Goal: Task Accomplishment & Management: Manage account settings

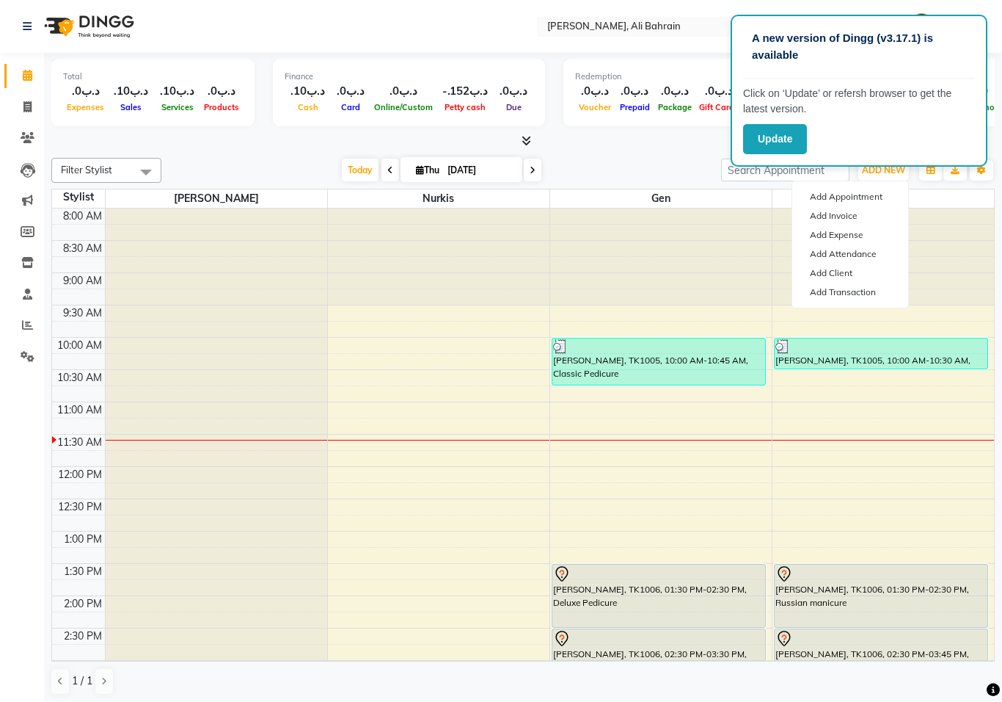
scroll to position [59, 0]
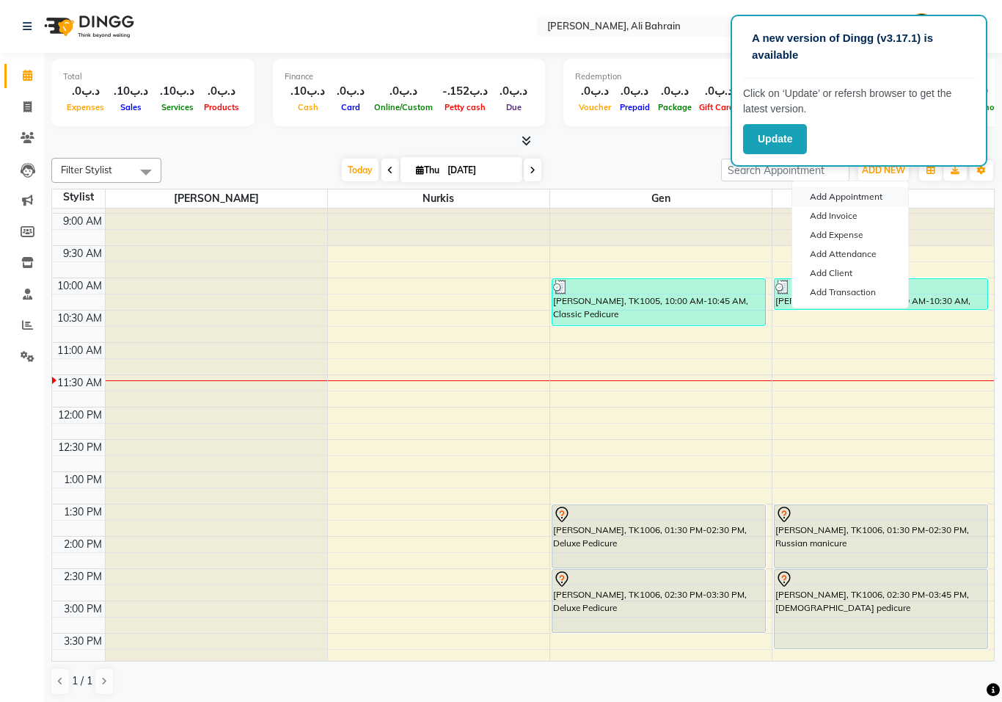
click at [848, 202] on button "Add Appointment" at bounding box center [851, 196] width 116 height 19
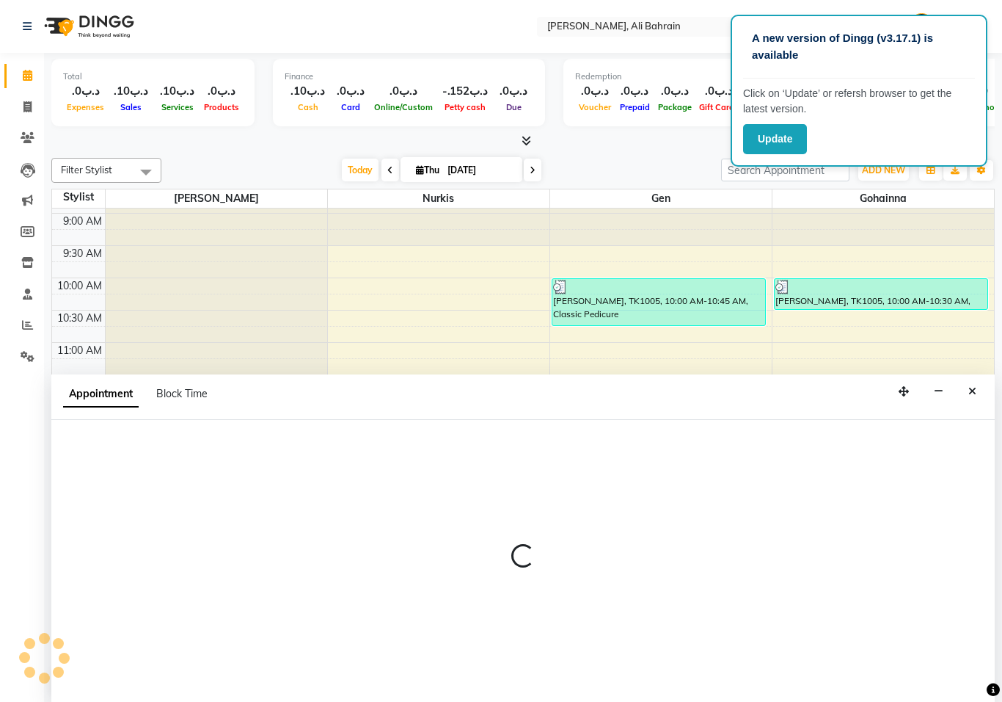
scroll to position [0, 0]
select select "tentative"
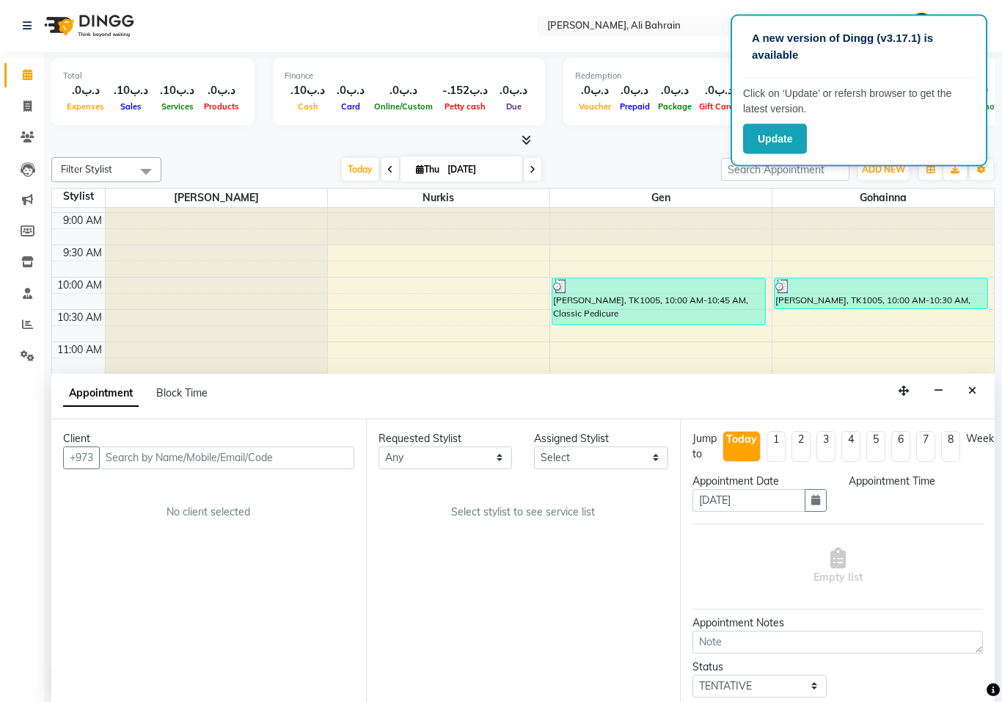
scroll to position [1, 0]
select select "540"
click at [211, 448] on input "text" at bounding box center [226, 457] width 255 height 23
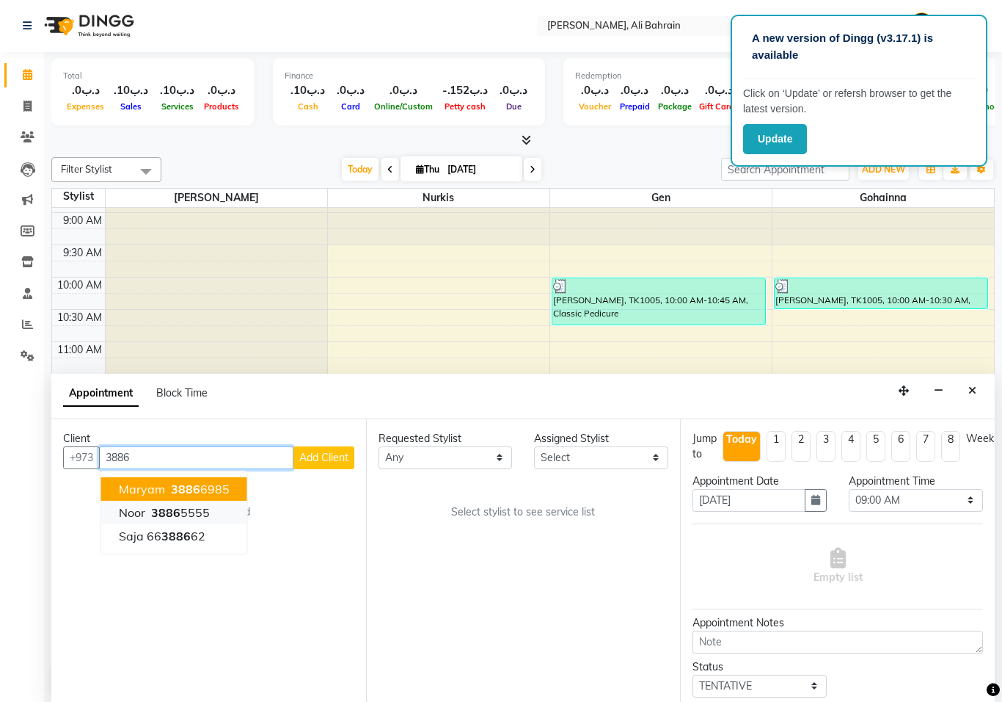
click at [192, 506] on ngb-highlight "3886 5555" at bounding box center [179, 512] width 62 height 15
type input "38865555"
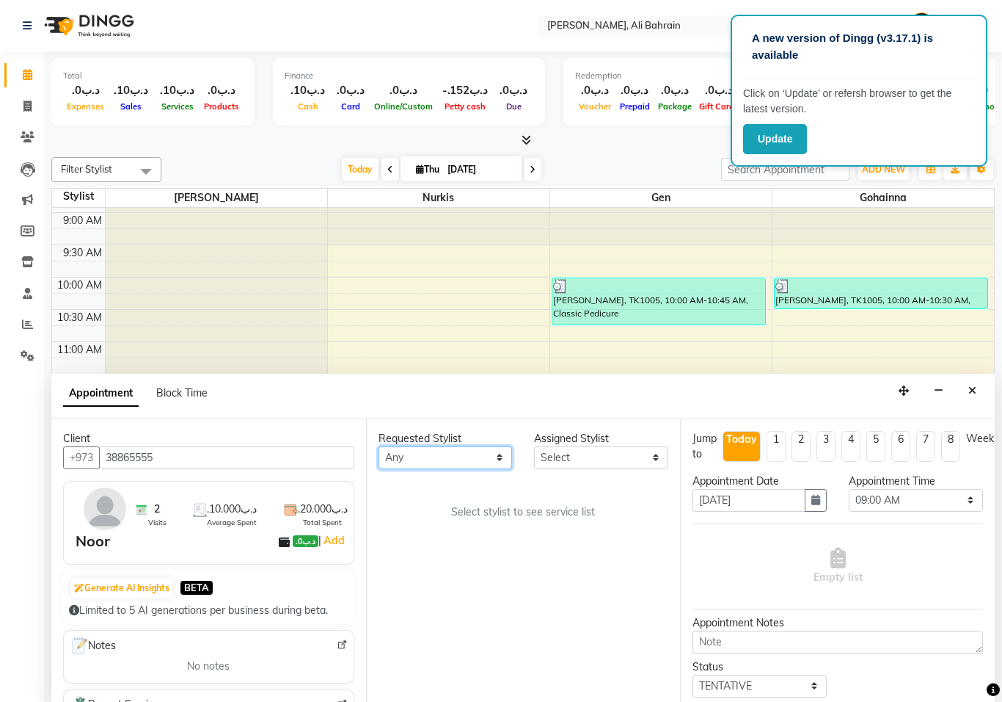
click at [495, 451] on select "Any Gen [PERSON_NAME]" at bounding box center [446, 457] width 134 height 23
select select "69932"
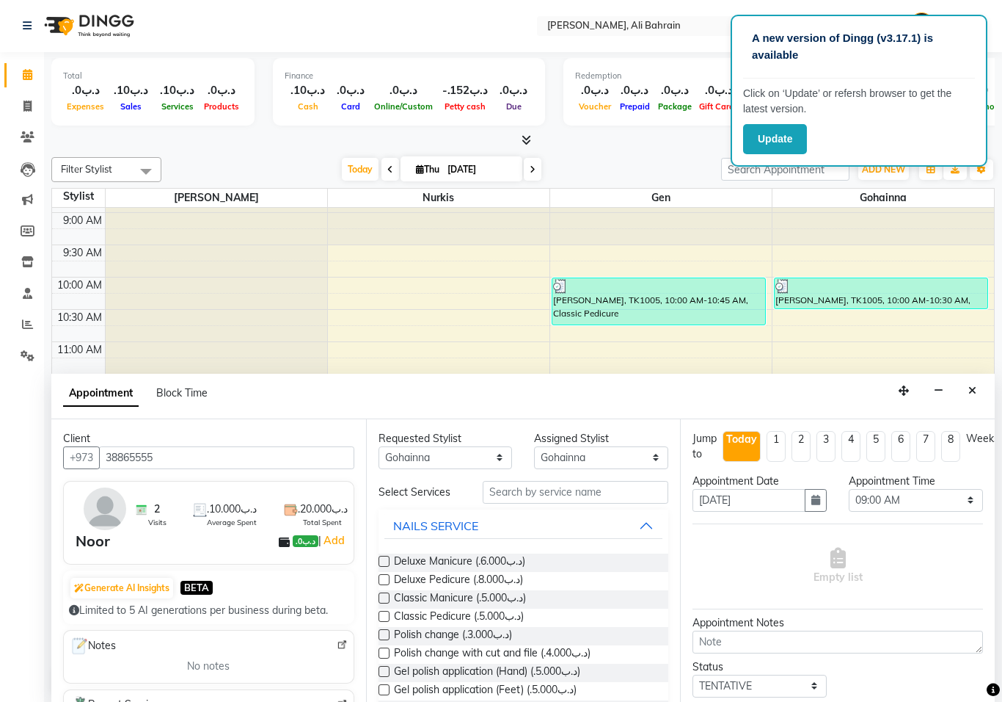
click at [386, 594] on label at bounding box center [384, 597] width 11 height 11
click at [386, 594] on input "checkbox" at bounding box center [384, 599] width 10 height 10
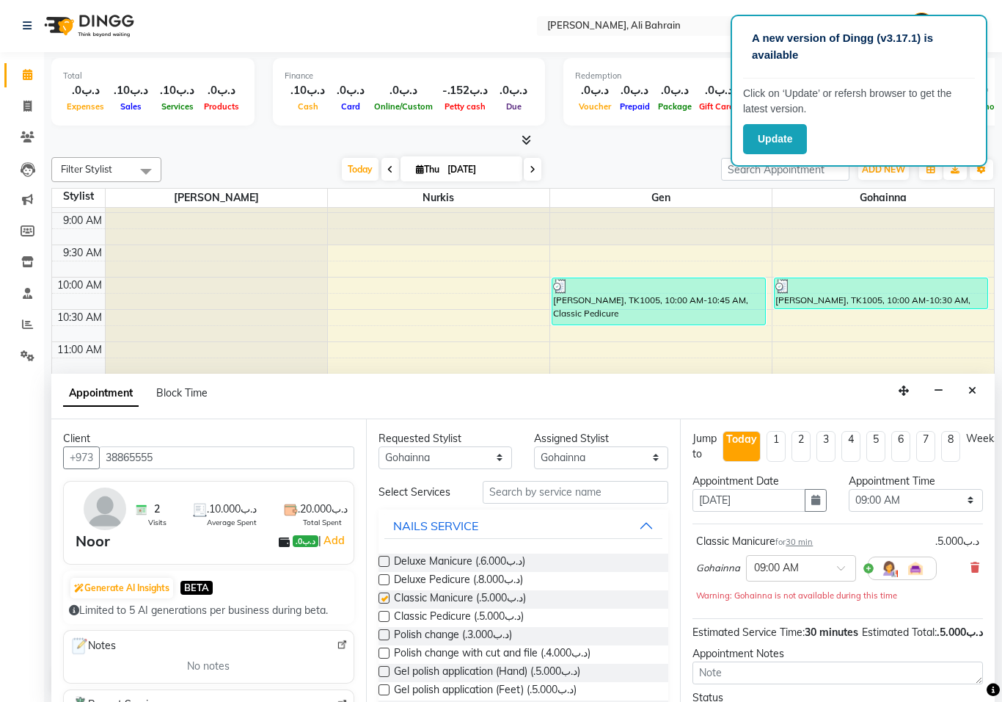
checkbox input "false"
click at [648, 451] on select "Select Gen [PERSON_NAME]" at bounding box center [601, 457] width 134 height 23
select select "69931"
click at [961, 489] on select "Select 09:00 AM 09:15 AM 09:30 AM 09:45 AM 10:00 AM 10:15 AM 10:30 AM 10:45 AM …" at bounding box center [916, 500] width 134 height 23
select select "960"
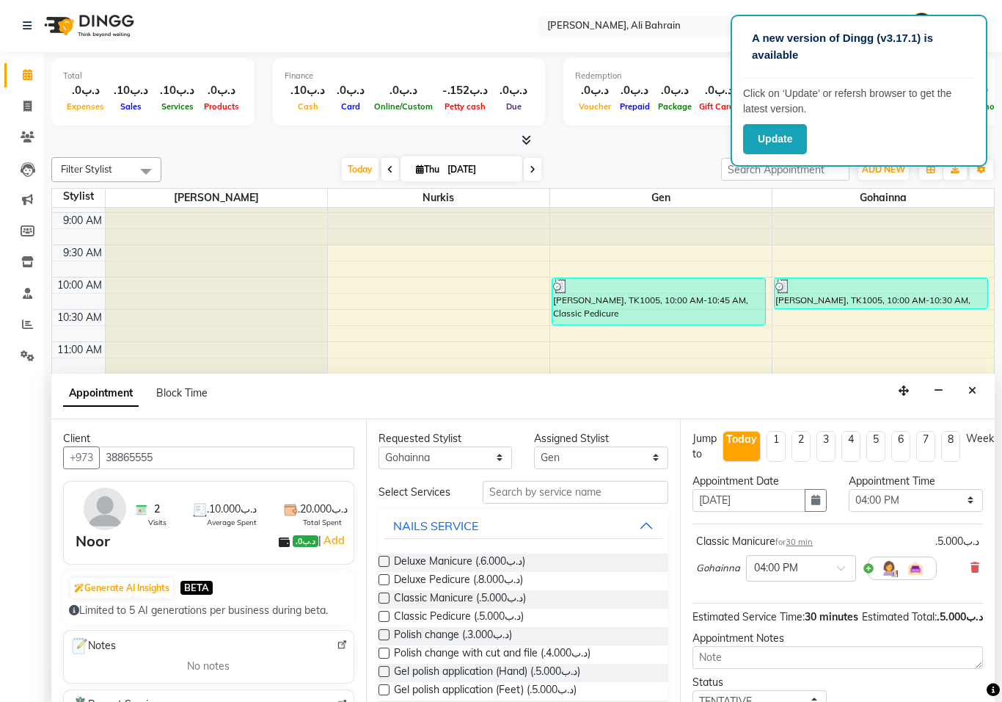
click at [383, 613] on label at bounding box center [384, 616] width 11 height 11
click at [383, 613] on input "checkbox" at bounding box center [384, 618] width 10 height 10
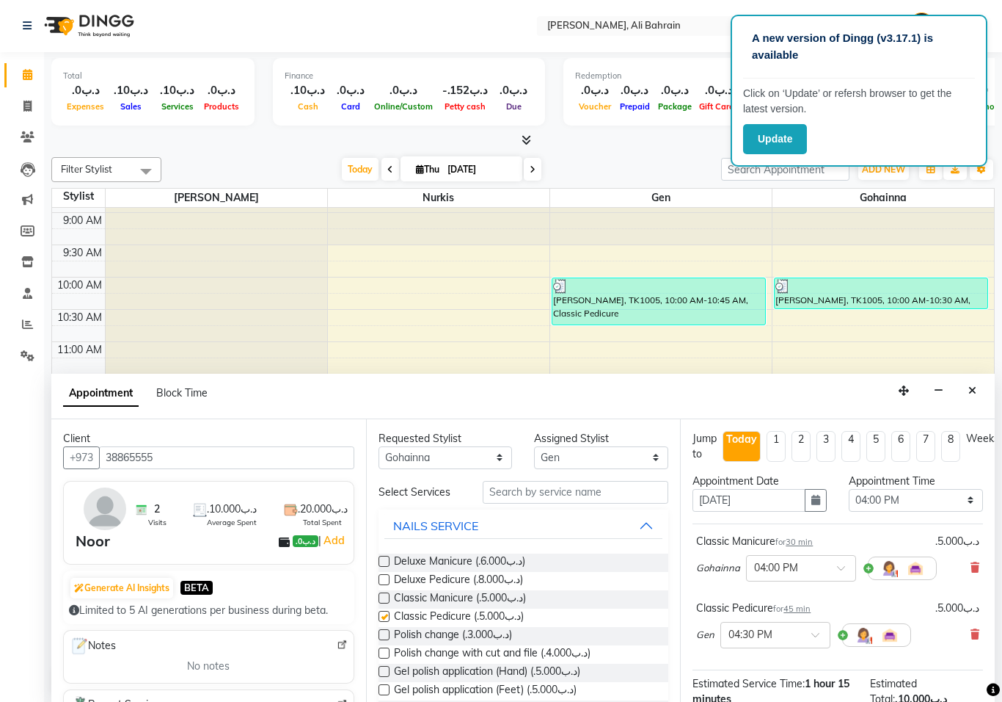
checkbox input "false"
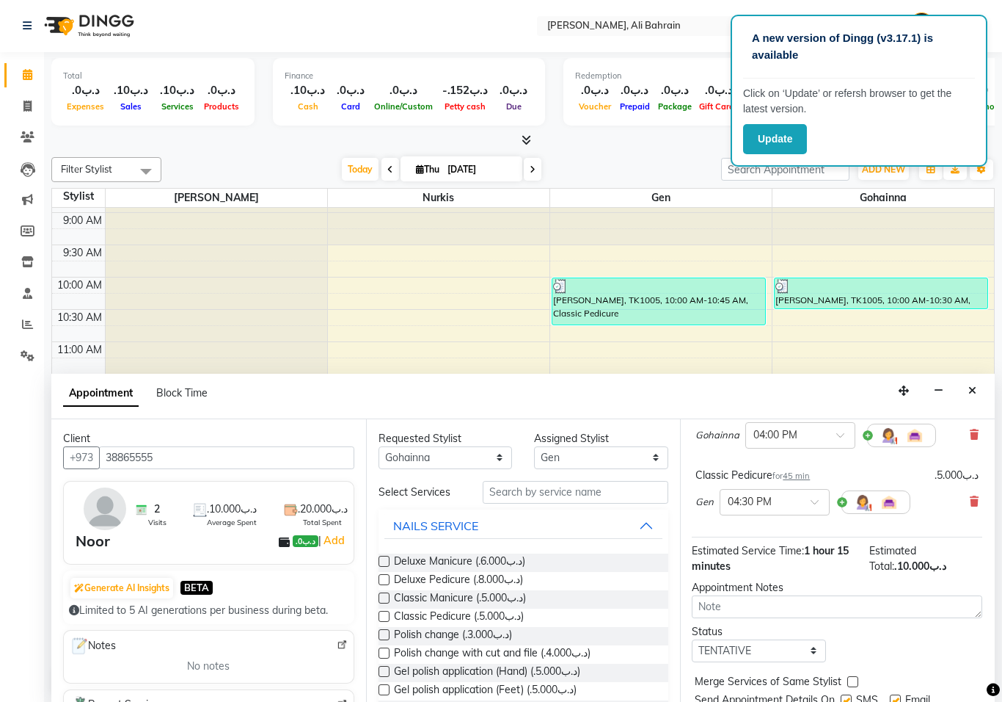
scroll to position [133, 2]
click at [812, 500] on span at bounding box center [818, 505] width 18 height 15
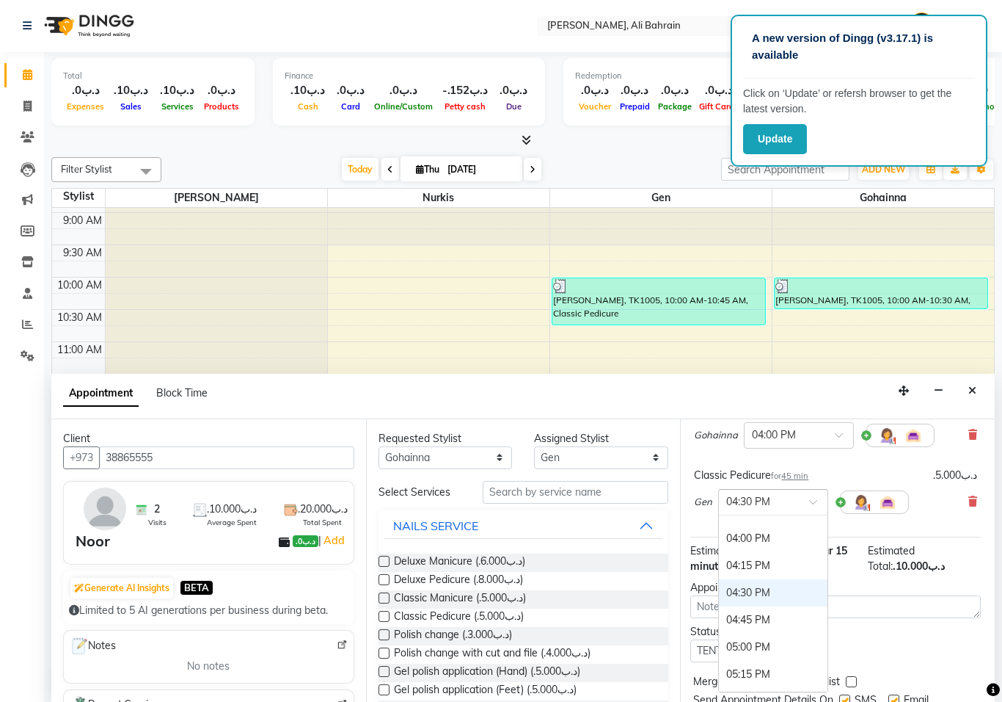
scroll to position [761, 0]
click at [755, 547] on div "04:00 PM" at bounding box center [773, 547] width 109 height 27
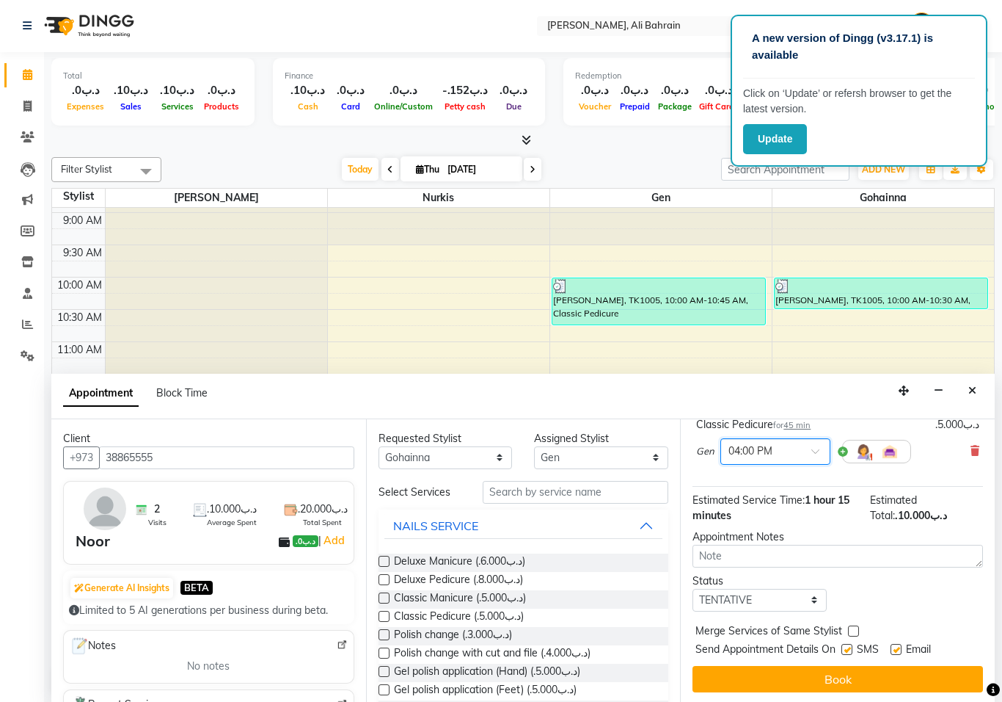
scroll to position [199, 0]
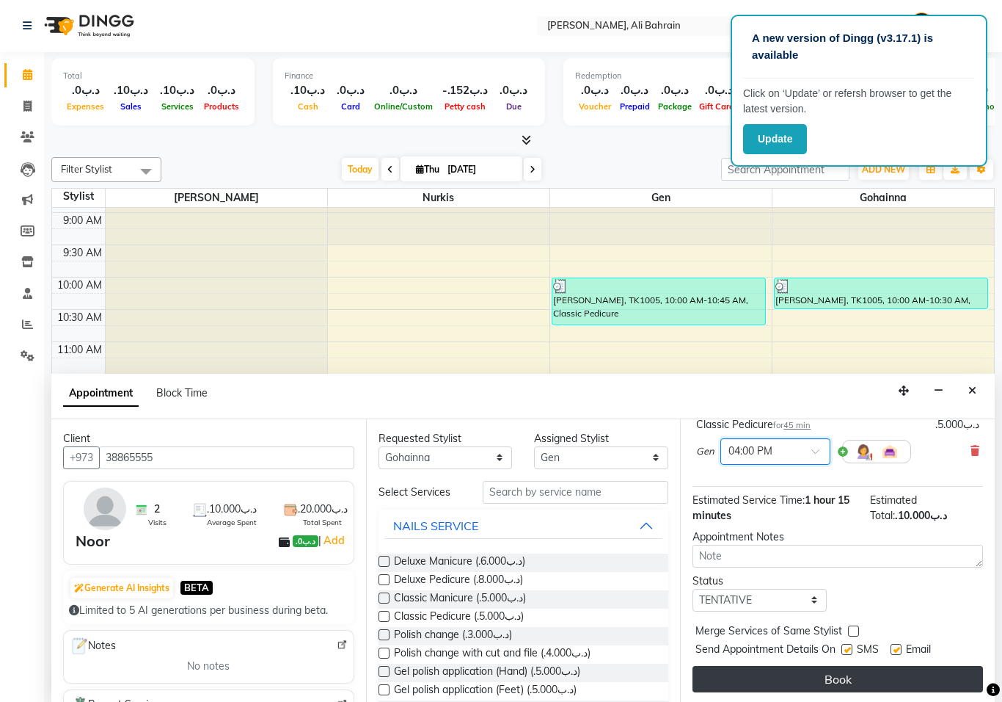
click at [839, 671] on button "Book" at bounding box center [838, 679] width 291 height 26
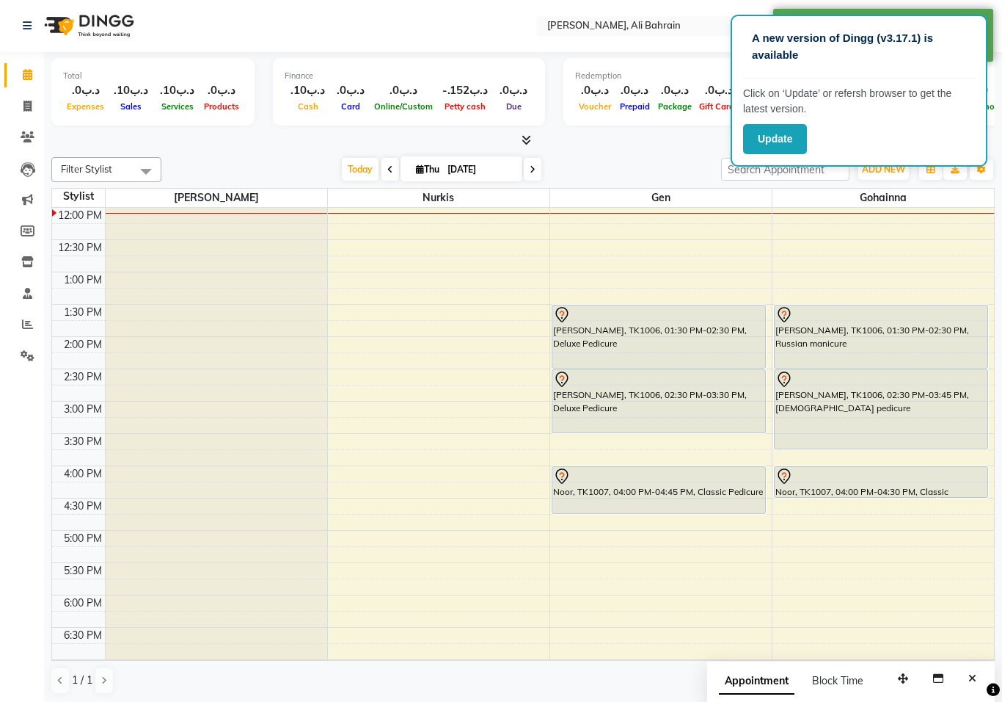
scroll to position [230, 0]
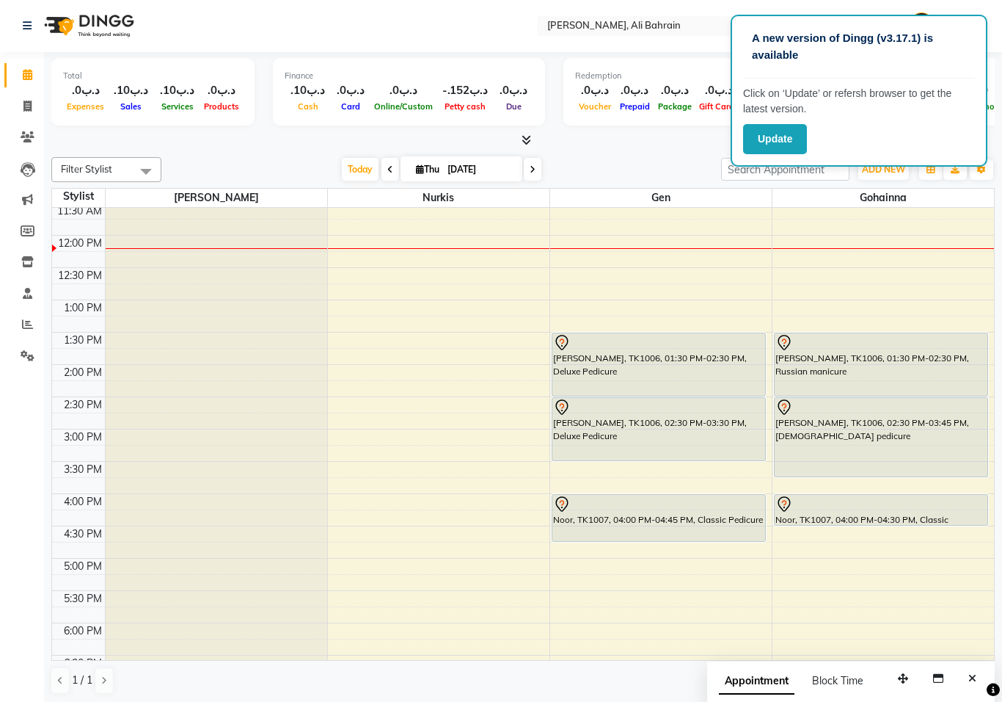
click at [532, 170] on icon at bounding box center [533, 169] width 6 height 9
type input "[DATE]"
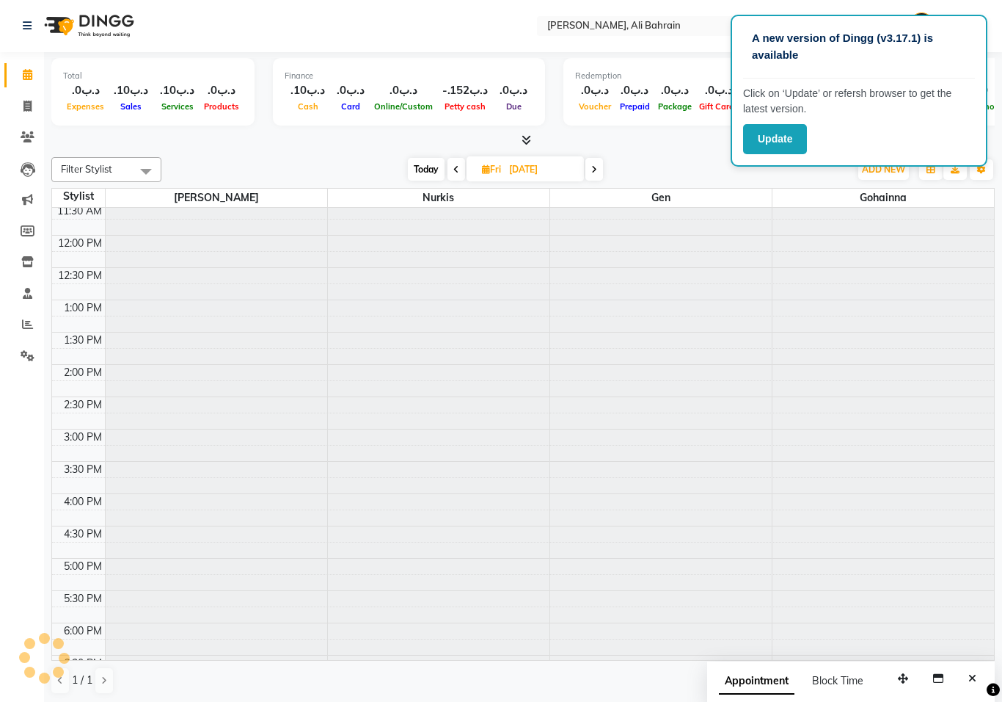
scroll to position [259, 0]
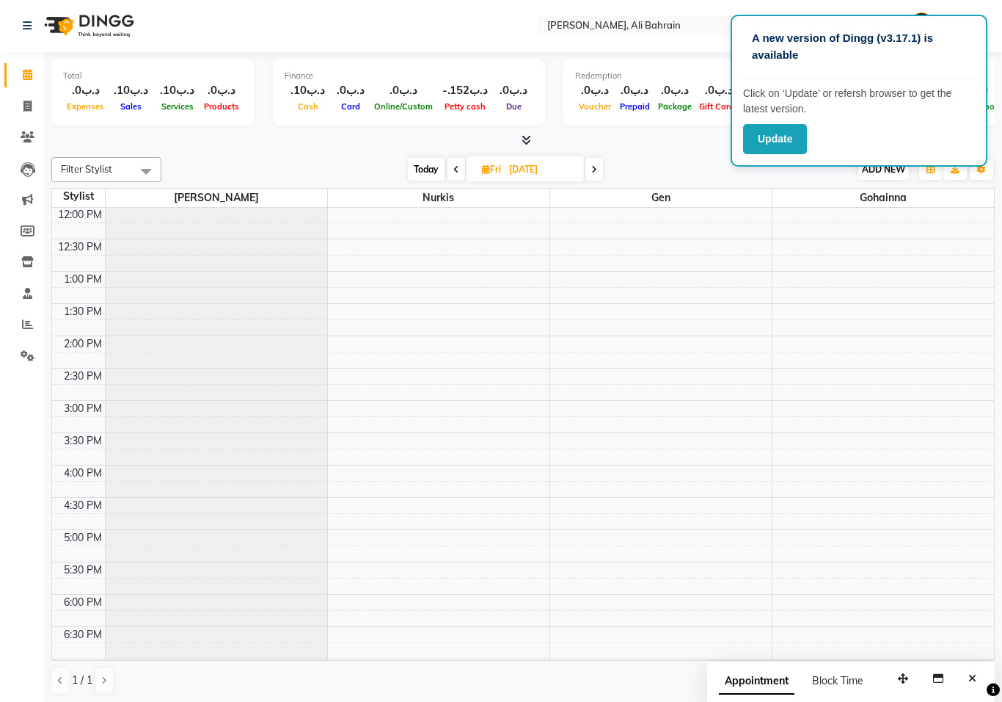
click at [887, 172] on span "ADD NEW" at bounding box center [883, 169] width 43 height 11
click at [847, 192] on button "Add Appointment" at bounding box center [851, 195] width 116 height 19
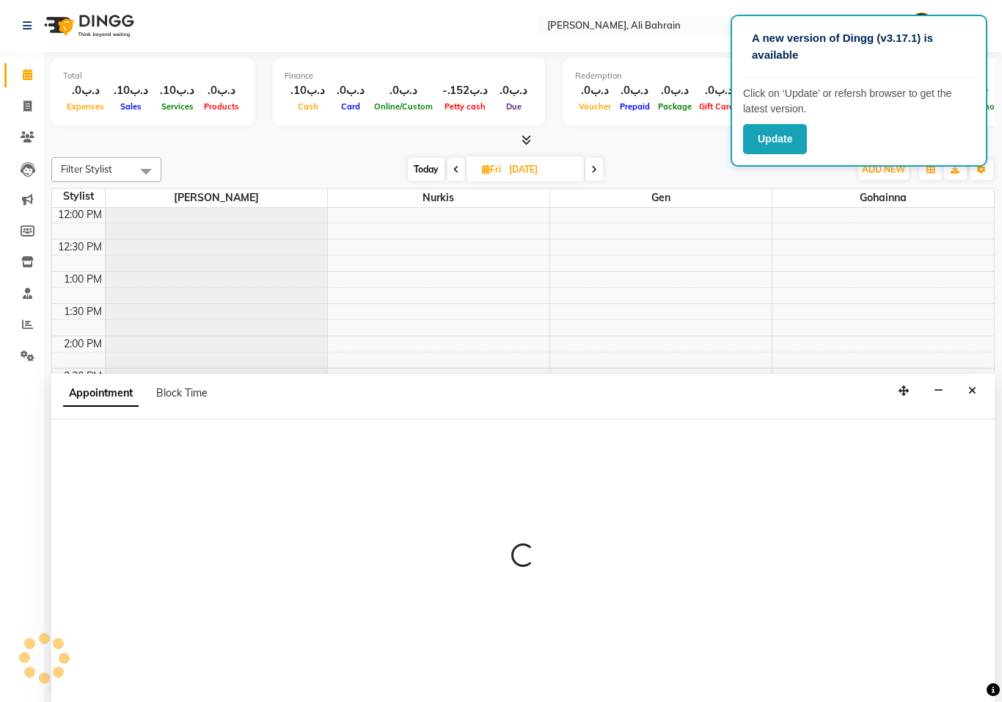
select select "540"
select select "tentative"
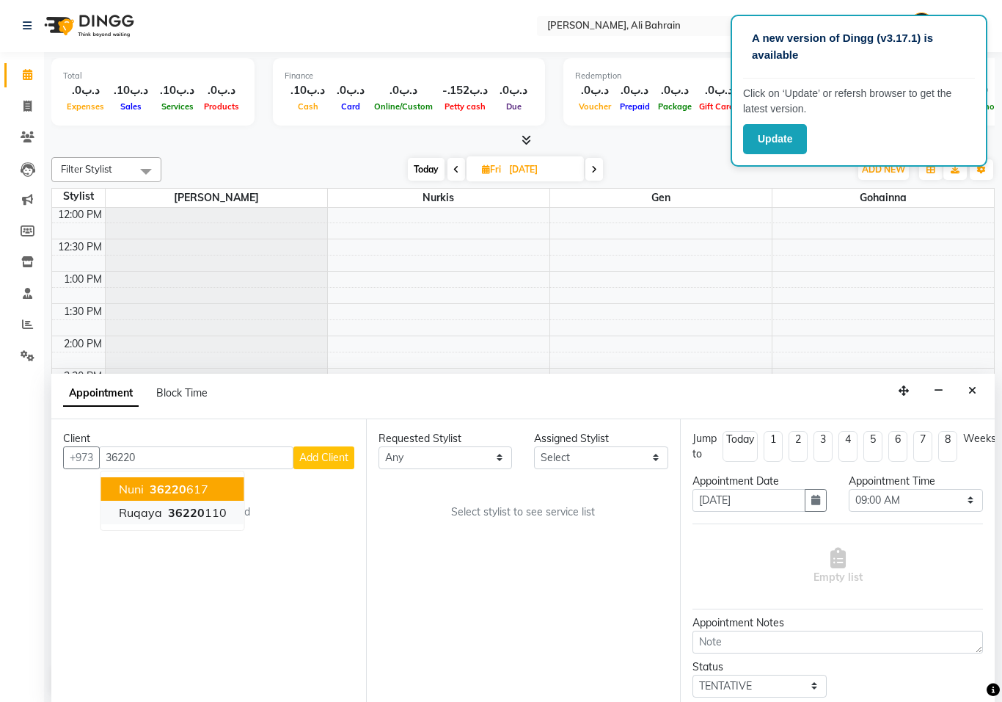
click at [200, 512] on span "36220" at bounding box center [186, 512] width 37 height 15
type input "36220110"
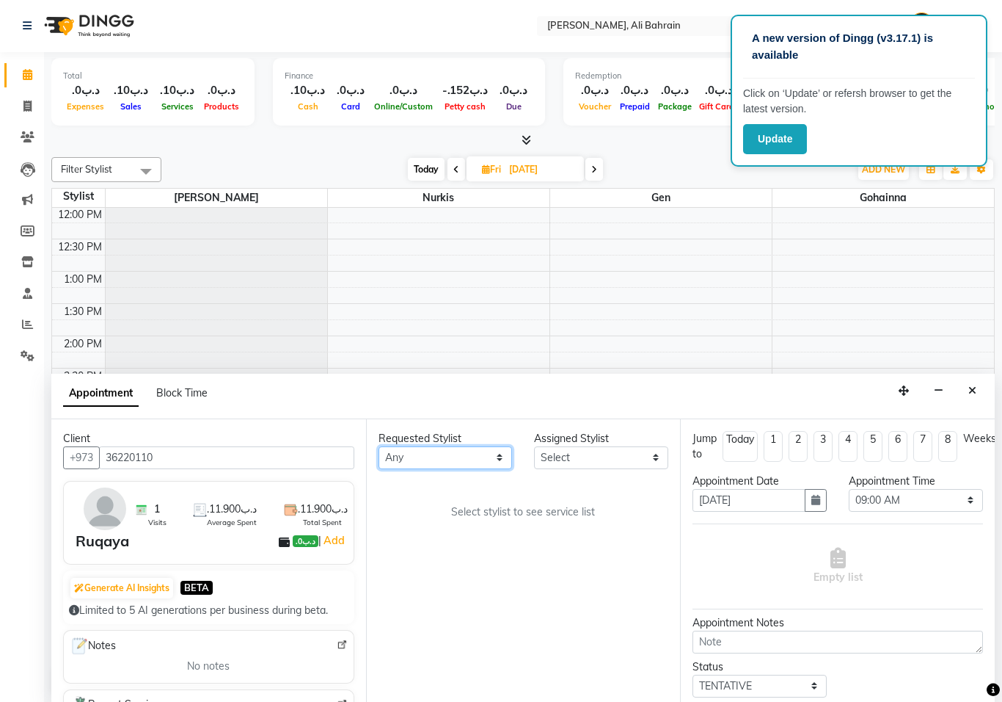
click at [489, 449] on select "Any Gen [PERSON_NAME]" at bounding box center [446, 457] width 134 height 23
select select "69931"
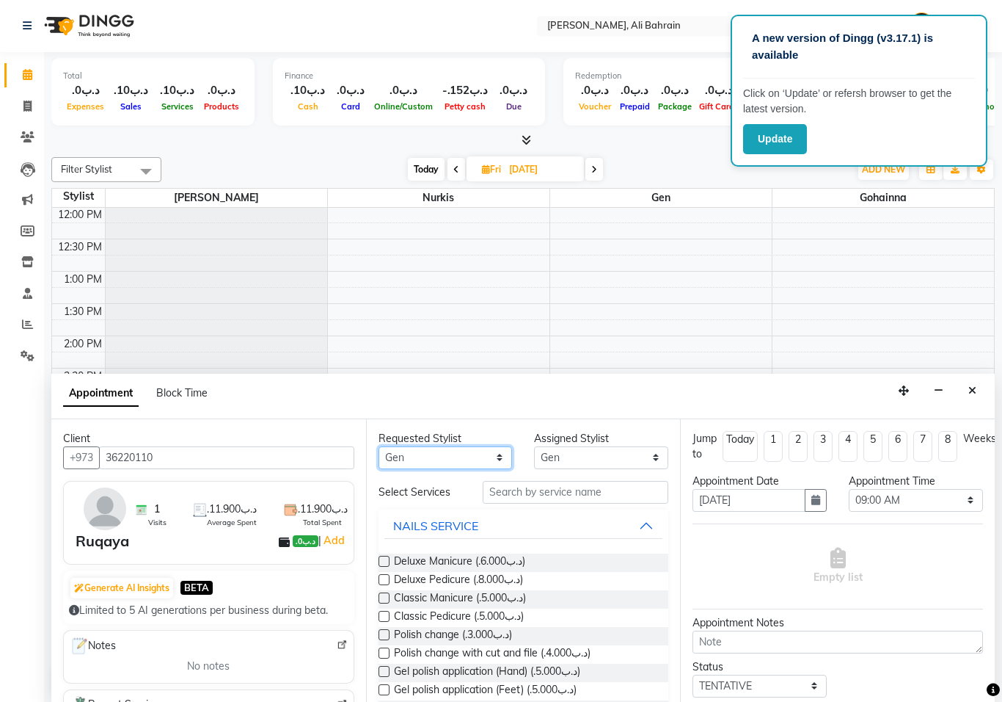
click at [499, 452] on select "Any Gen [PERSON_NAME]" at bounding box center [446, 457] width 134 height 23
select select "69932"
click at [385, 556] on label at bounding box center [384, 561] width 11 height 11
click at [385, 558] on input "checkbox" at bounding box center [384, 563] width 10 height 10
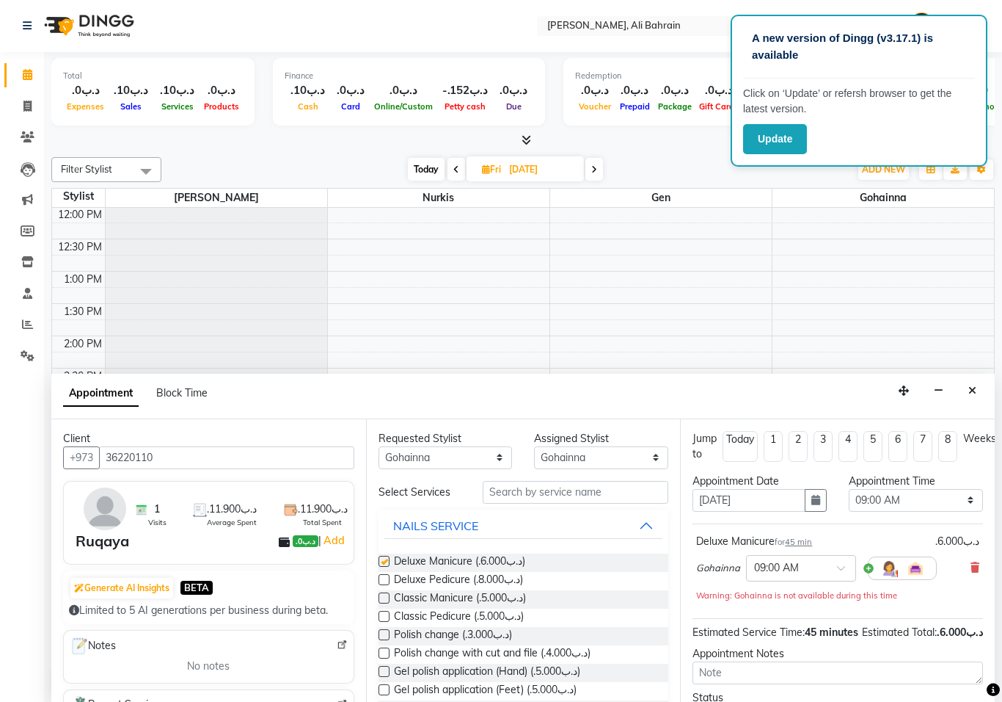
checkbox input "false"
click at [652, 453] on select "Select Gen [PERSON_NAME]" at bounding box center [601, 457] width 134 height 23
select select "69931"
click at [385, 575] on label at bounding box center [384, 579] width 11 height 11
click at [385, 576] on input "checkbox" at bounding box center [384, 581] width 10 height 10
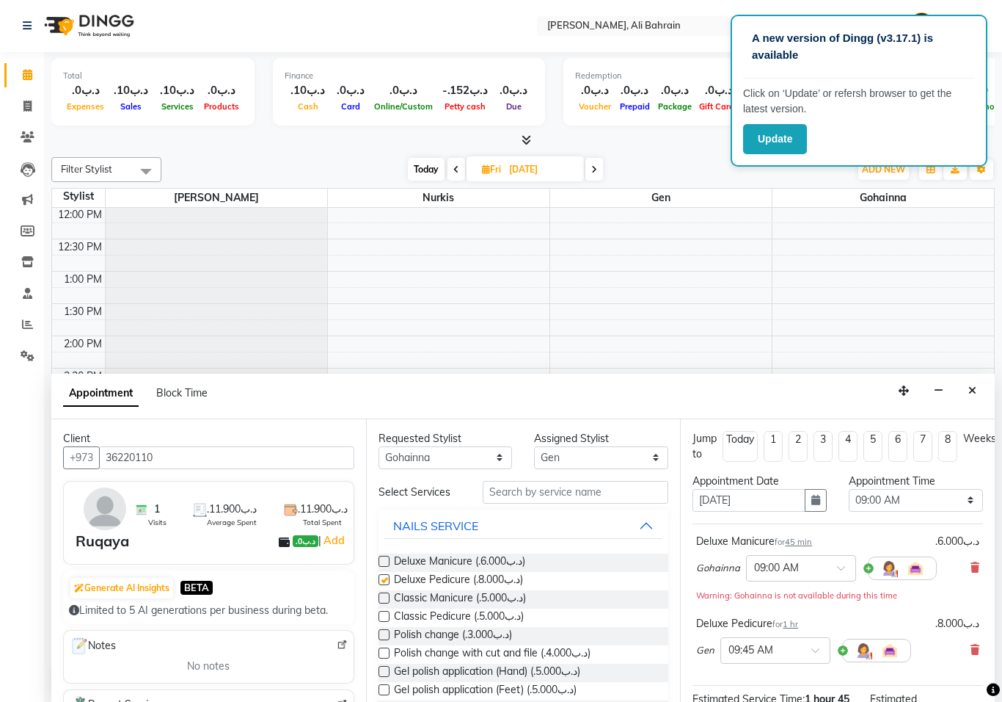
checkbox input "false"
click at [962, 492] on select "Select 09:00 AM 09:15 AM 09:30 AM 09:45 AM 10:00 AM 10:15 AM 10:30 AM 10:45 AM …" at bounding box center [916, 500] width 134 height 23
select select "630"
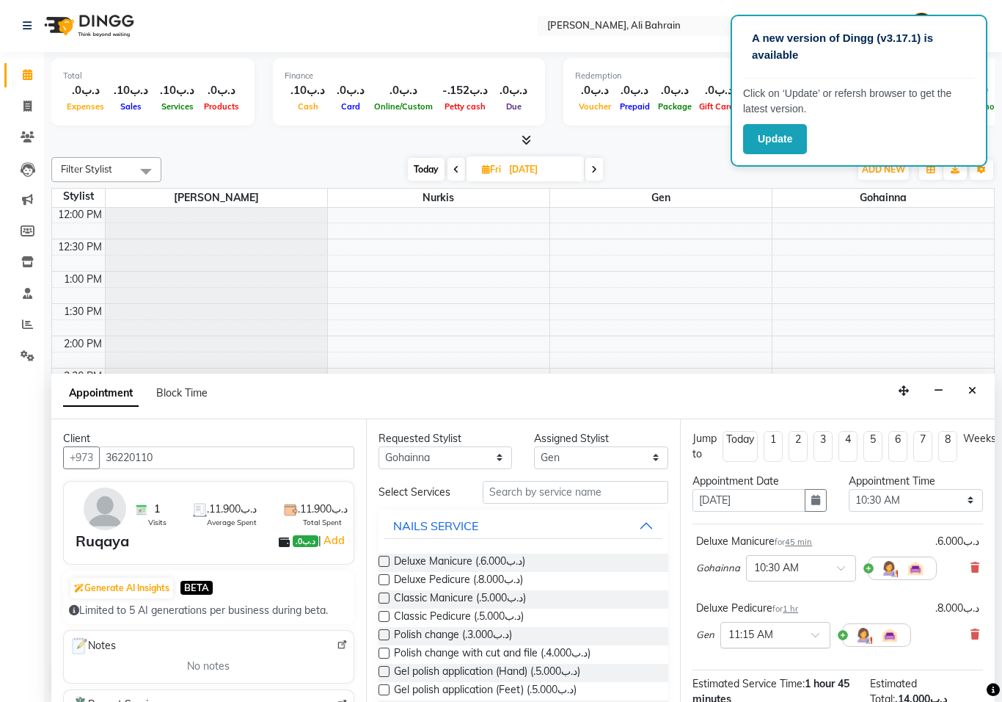
click at [810, 628] on div at bounding box center [775, 633] width 109 height 15
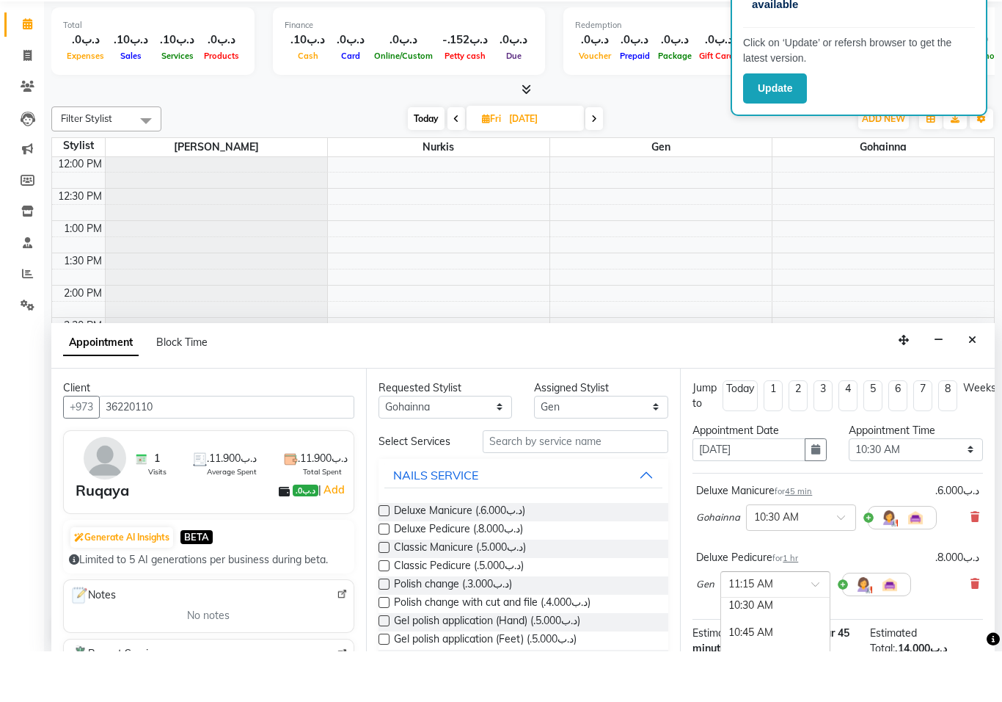
scroll to position [165, 0]
click at [775, 649] on div "10:30 AM" at bounding box center [775, 662] width 109 height 27
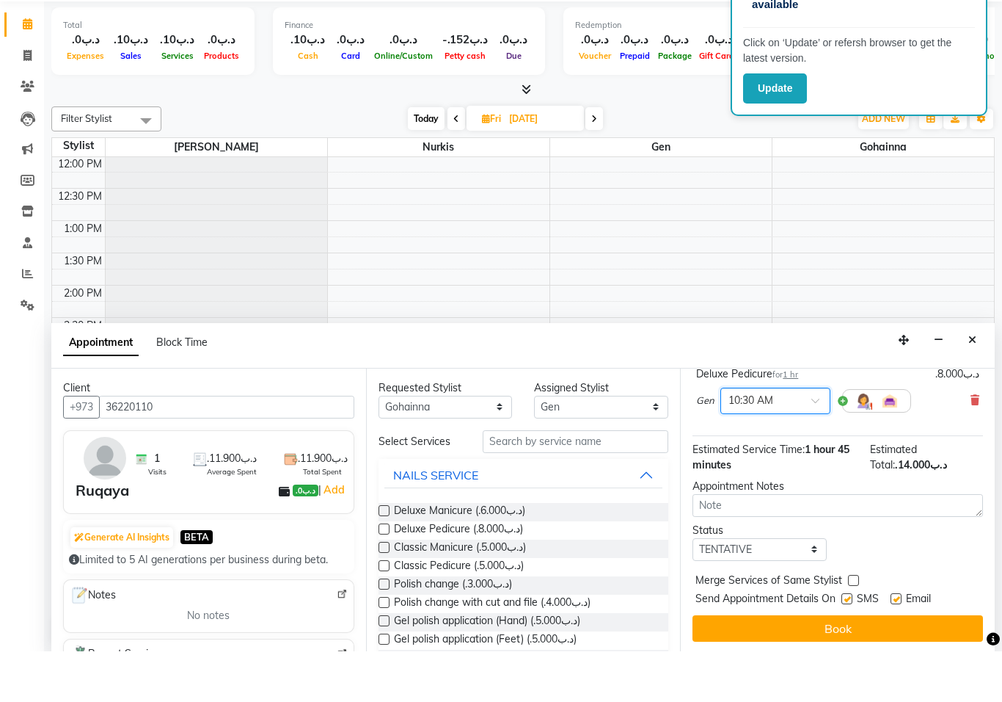
scroll to position [199, 0]
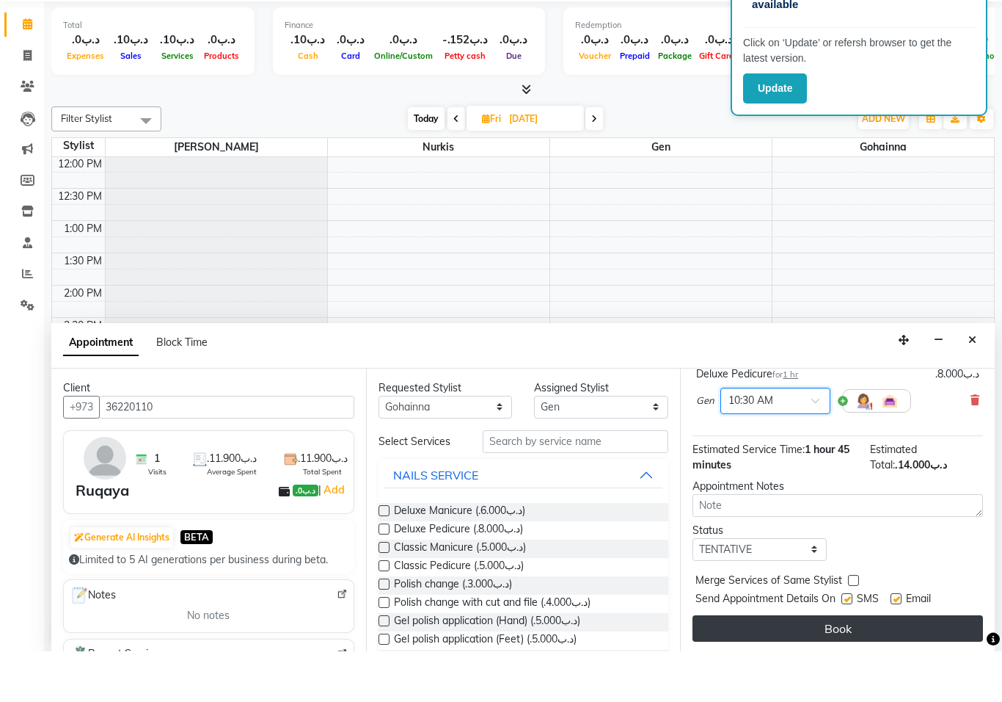
click at [829, 666] on button "Book" at bounding box center [838, 679] width 291 height 26
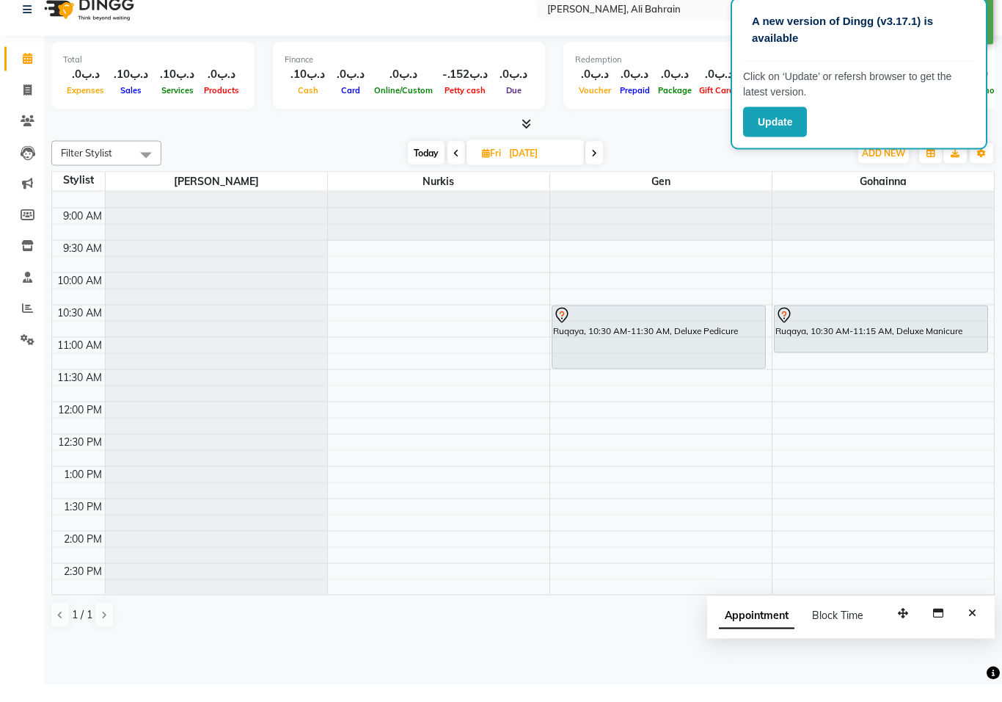
scroll to position [1, 0]
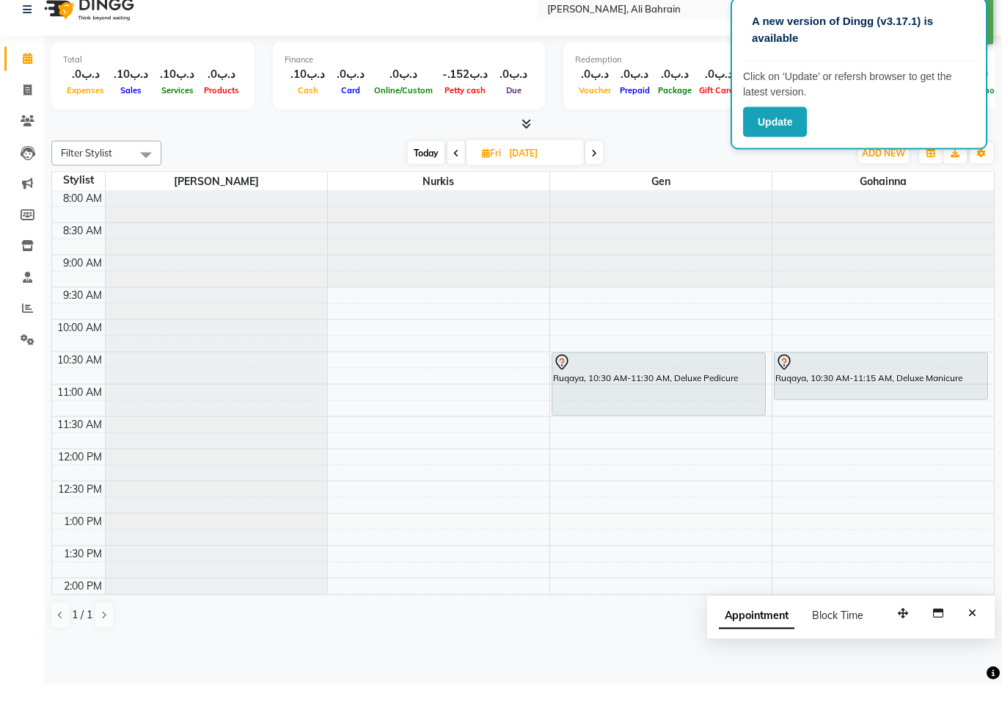
click at [425, 168] on span "Today" at bounding box center [426, 170] width 37 height 23
type input "[DATE]"
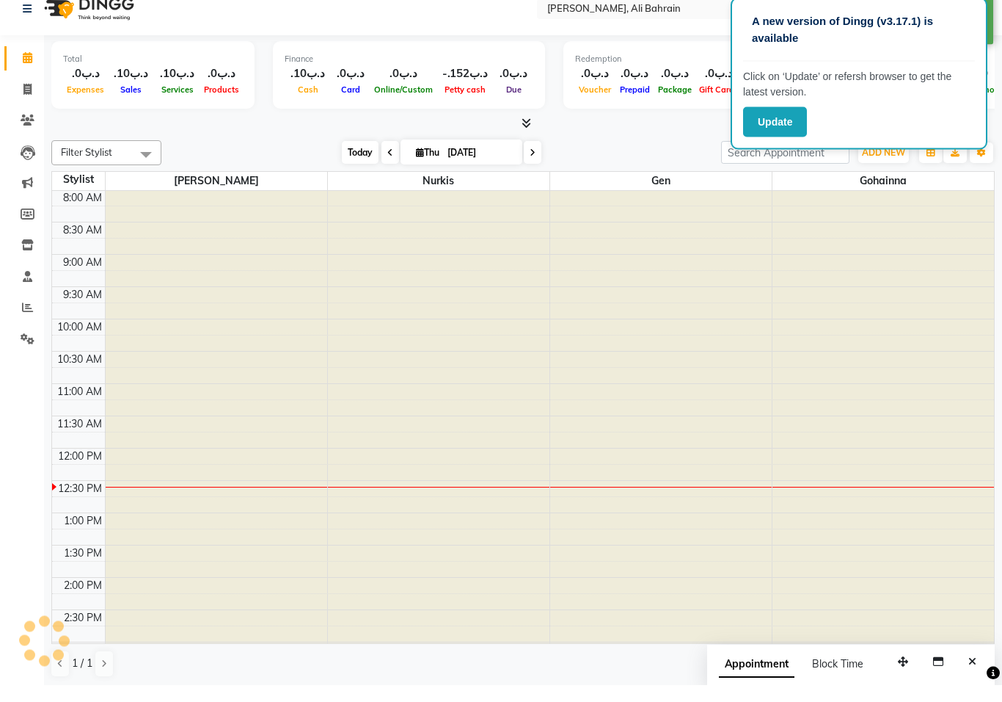
scroll to position [259, 0]
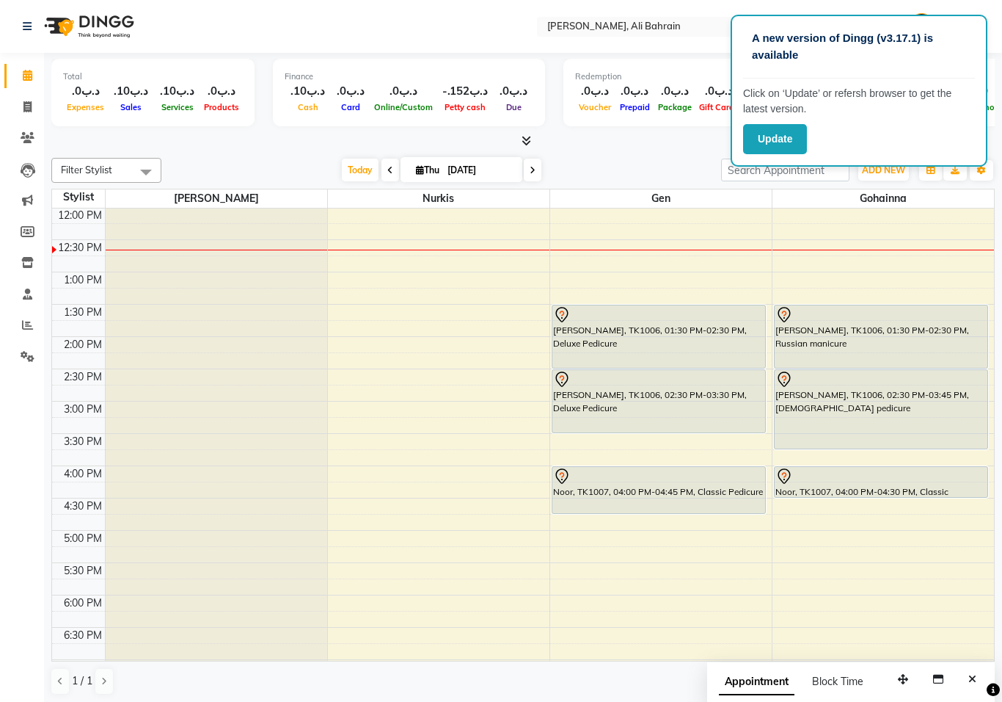
click at [561, 316] on icon at bounding box center [562, 315] width 18 height 18
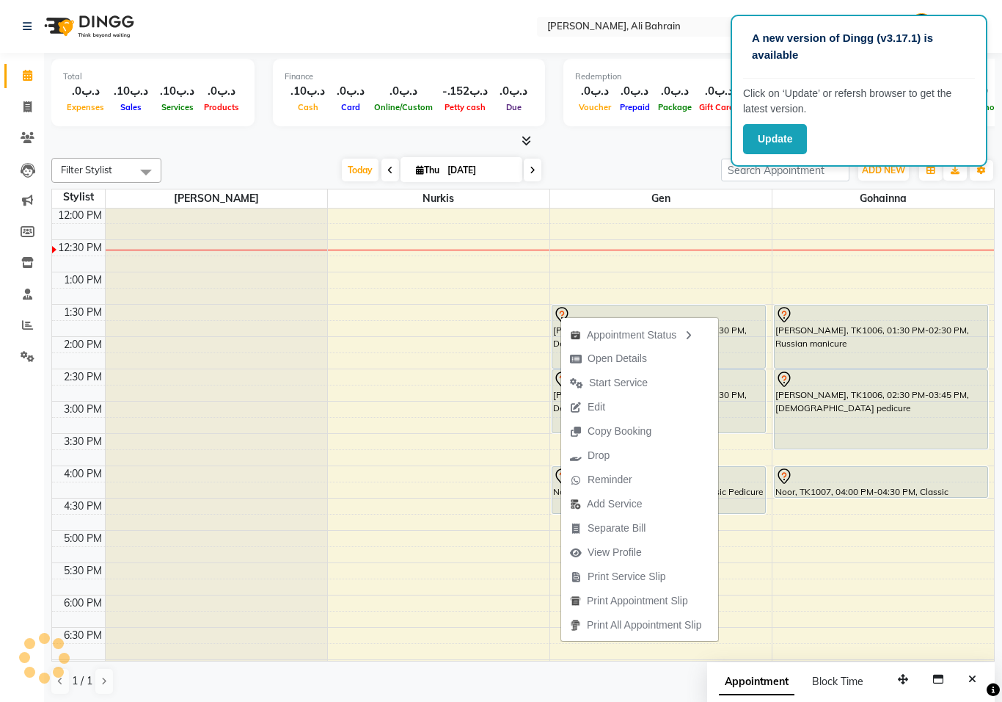
click at [561, 316] on div "Appointment Status Open Details Start Service Edit Copy Booking Drop Reminder A…" at bounding box center [640, 479] width 159 height 326
click at [605, 409] on span "Edit" at bounding box center [597, 406] width 18 height 15
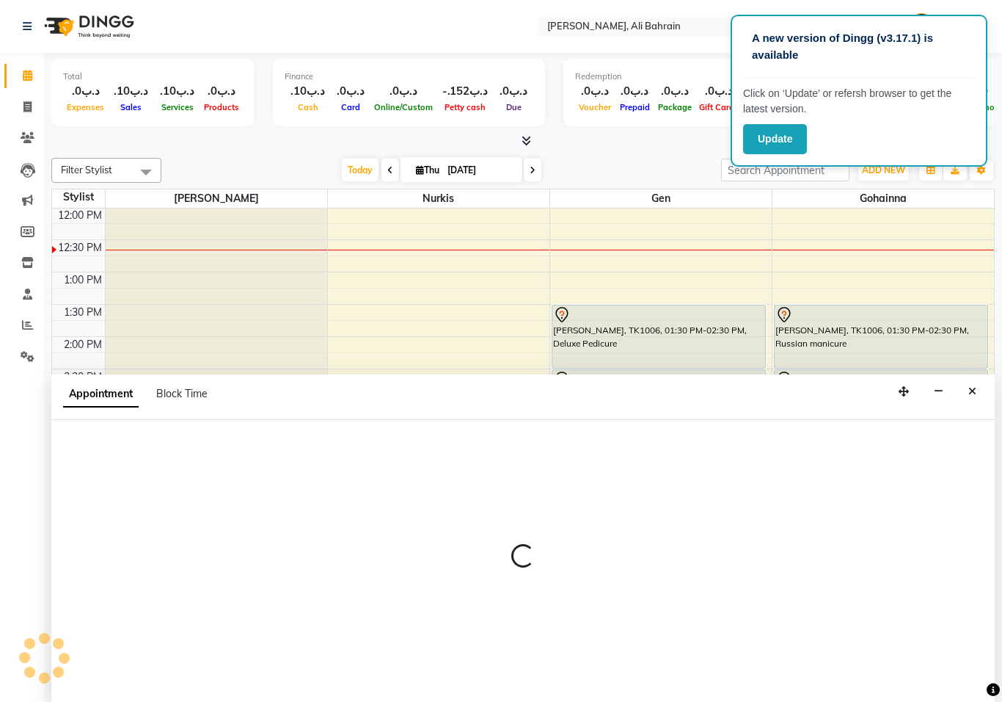
scroll to position [1, 0]
select select "810"
select select "tentative"
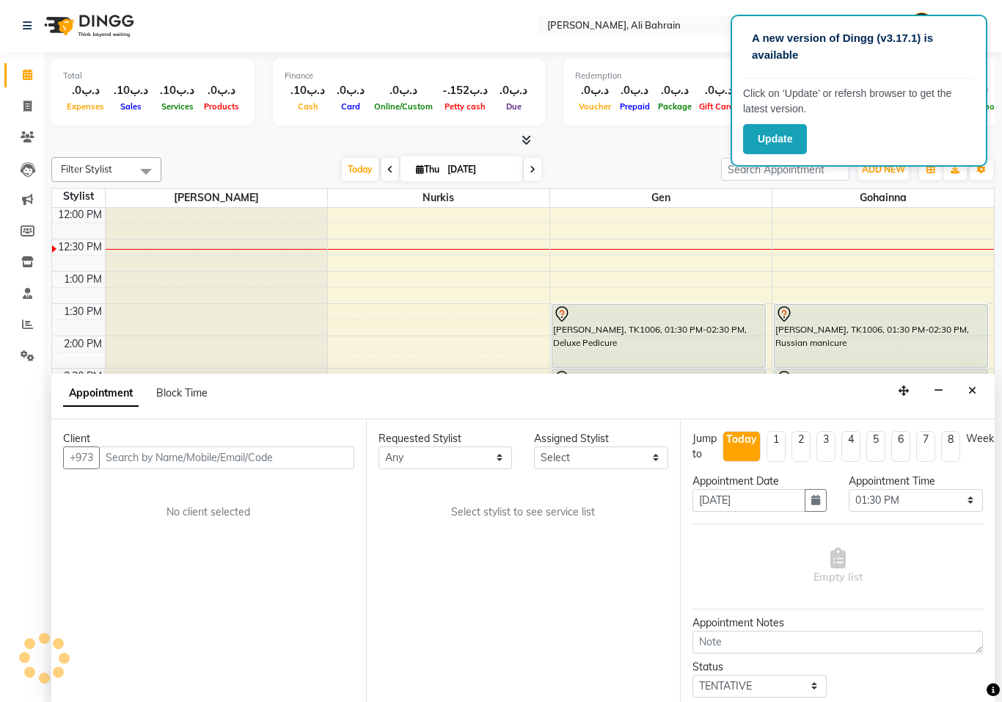
select select "69932"
select select "69931"
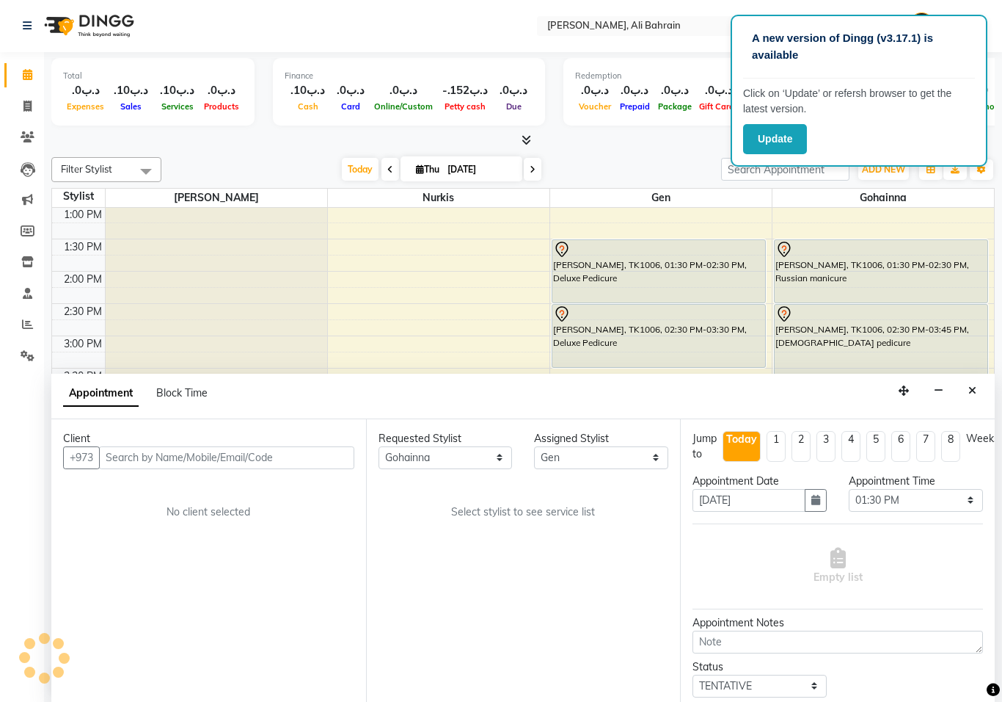
select select "3887"
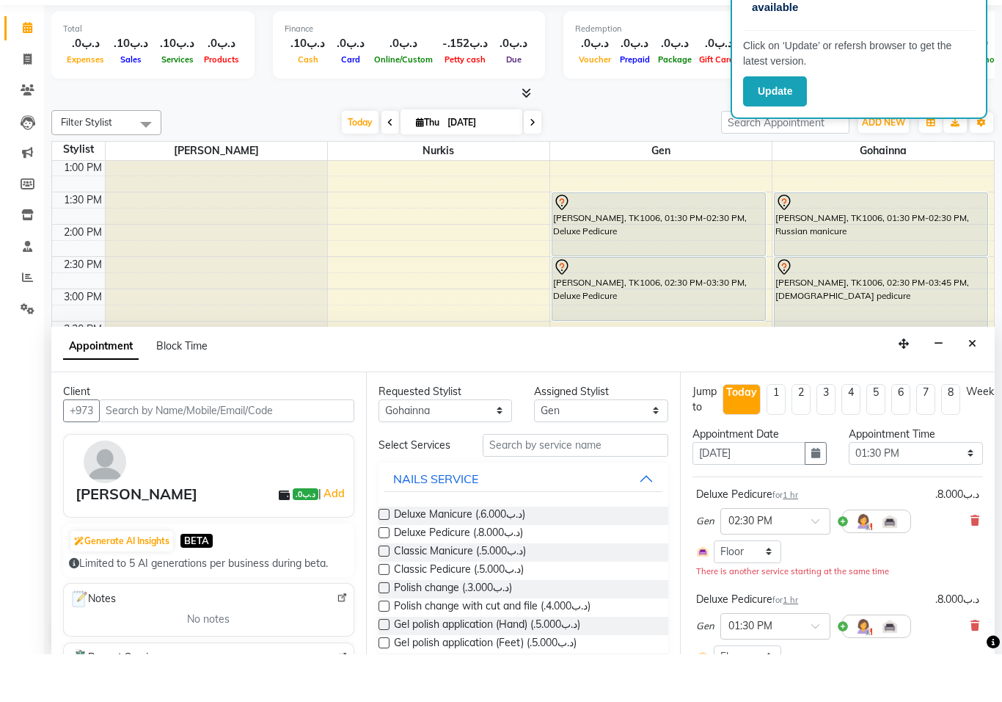
scroll to position [1, 0]
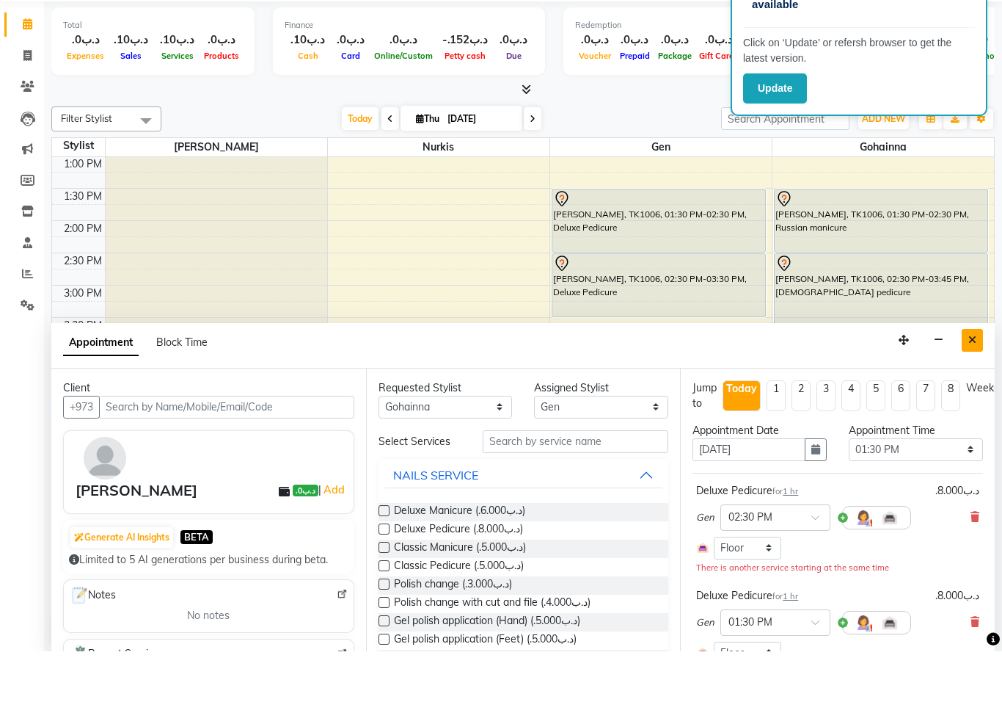
click at [963, 379] on button "Close" at bounding box center [972, 390] width 21 height 23
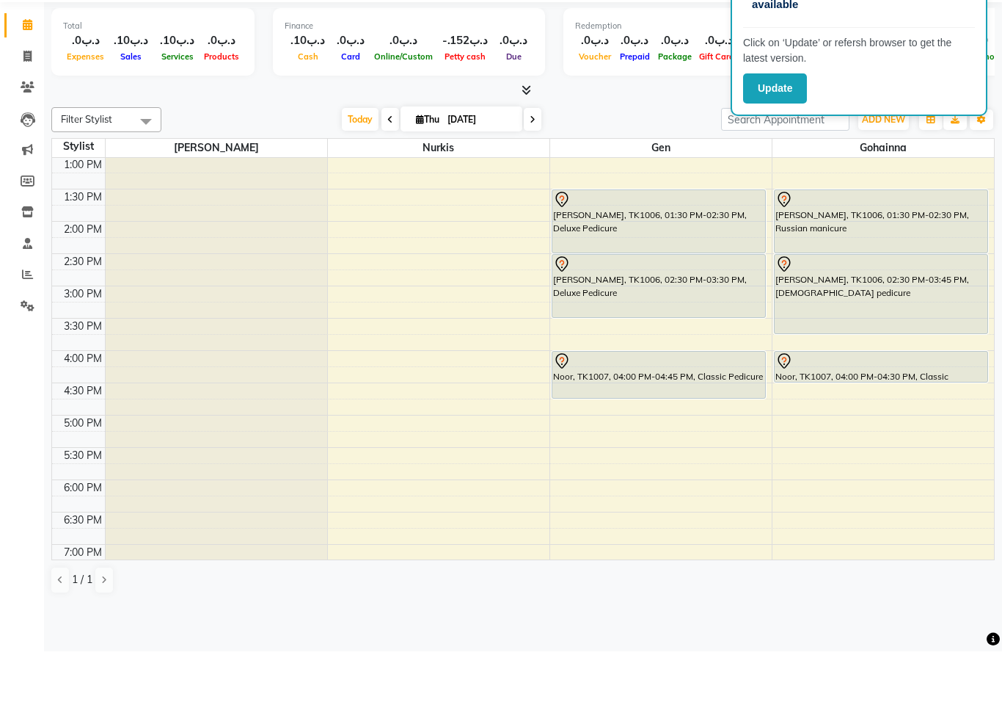
scroll to position [0, 0]
